Goal: Find specific page/section

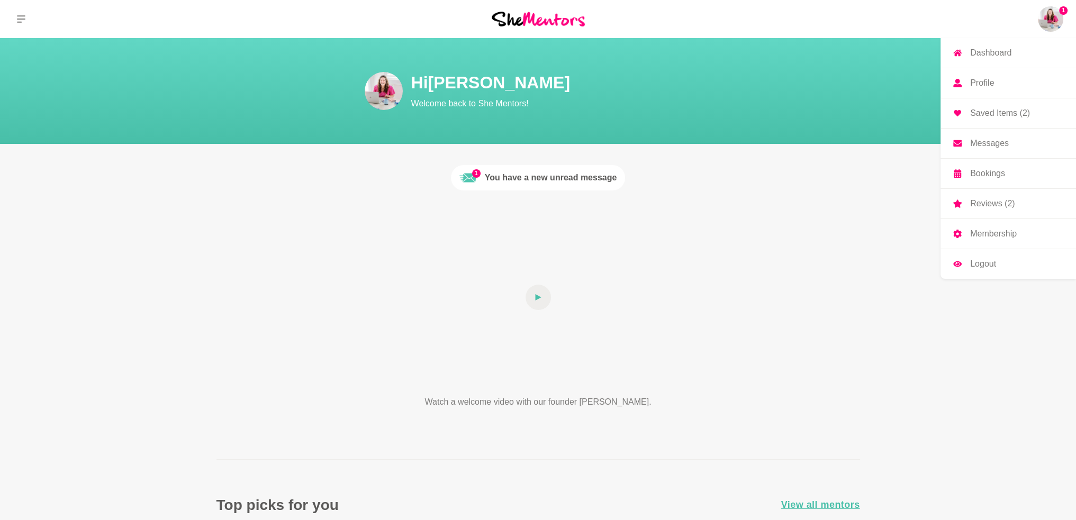
click at [971, 233] on p "Membership" at bounding box center [993, 234] width 47 height 8
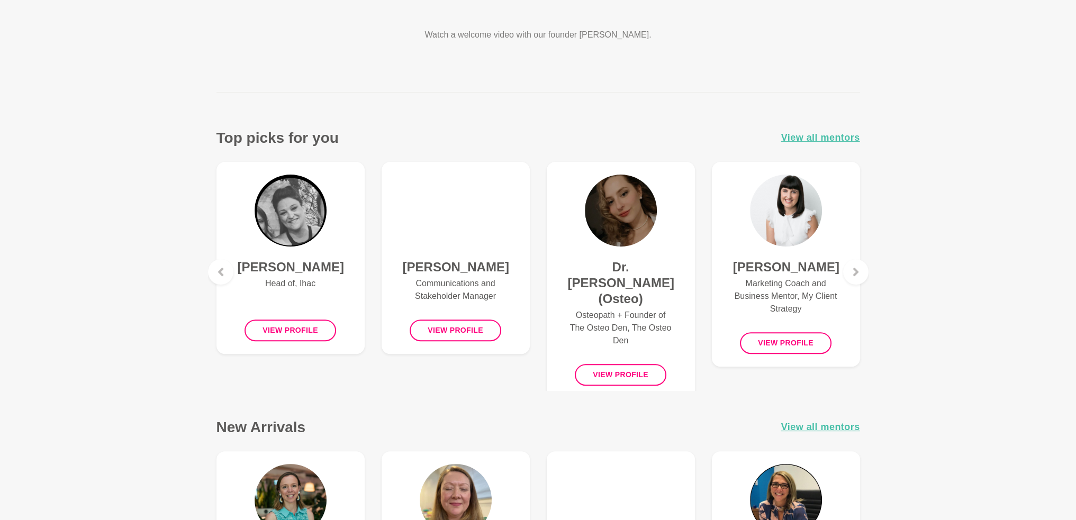
scroll to position [370, 0]
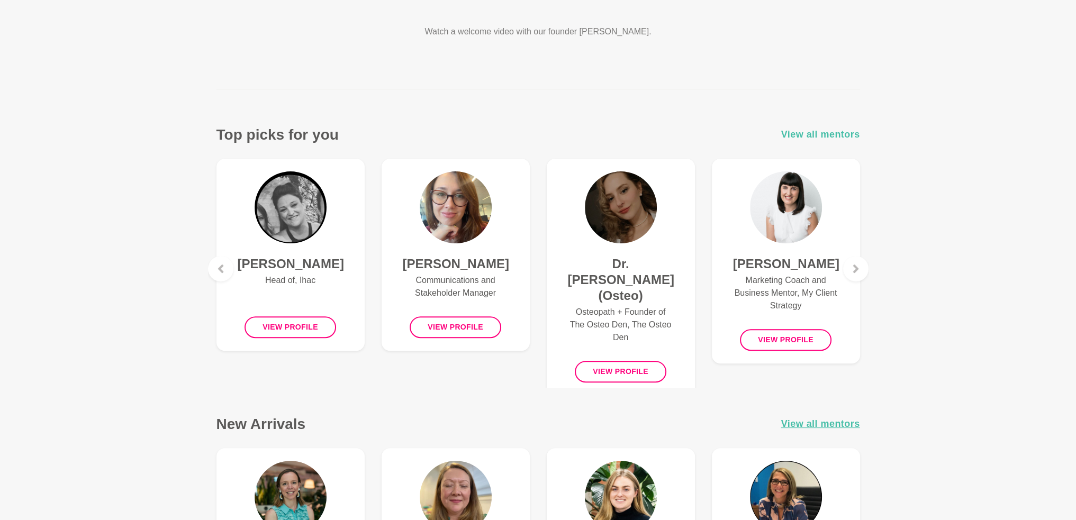
click at [830, 132] on span "View all mentors" at bounding box center [820, 134] width 79 height 15
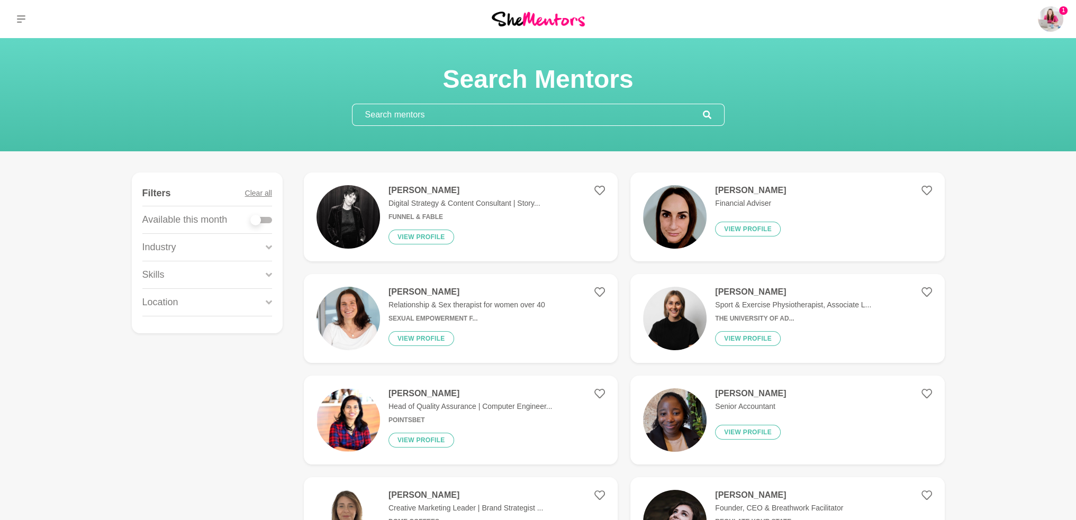
click at [413, 124] on input "text" at bounding box center [527, 114] width 350 height 21
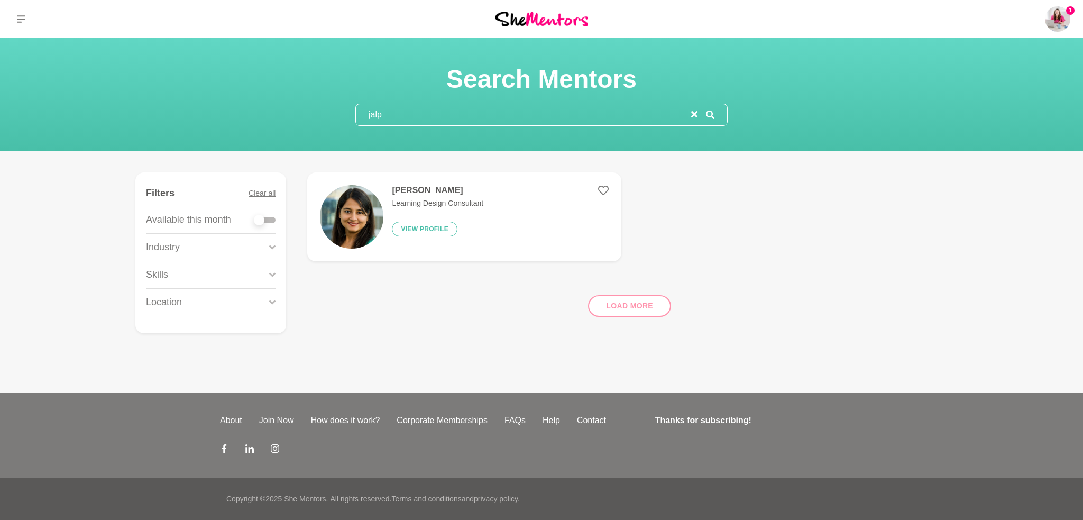
type input "jalp"
click at [403, 198] on p "Learning Design Consultant" at bounding box center [438, 203] width 92 height 11
